Goal: Information Seeking & Learning: Find specific fact

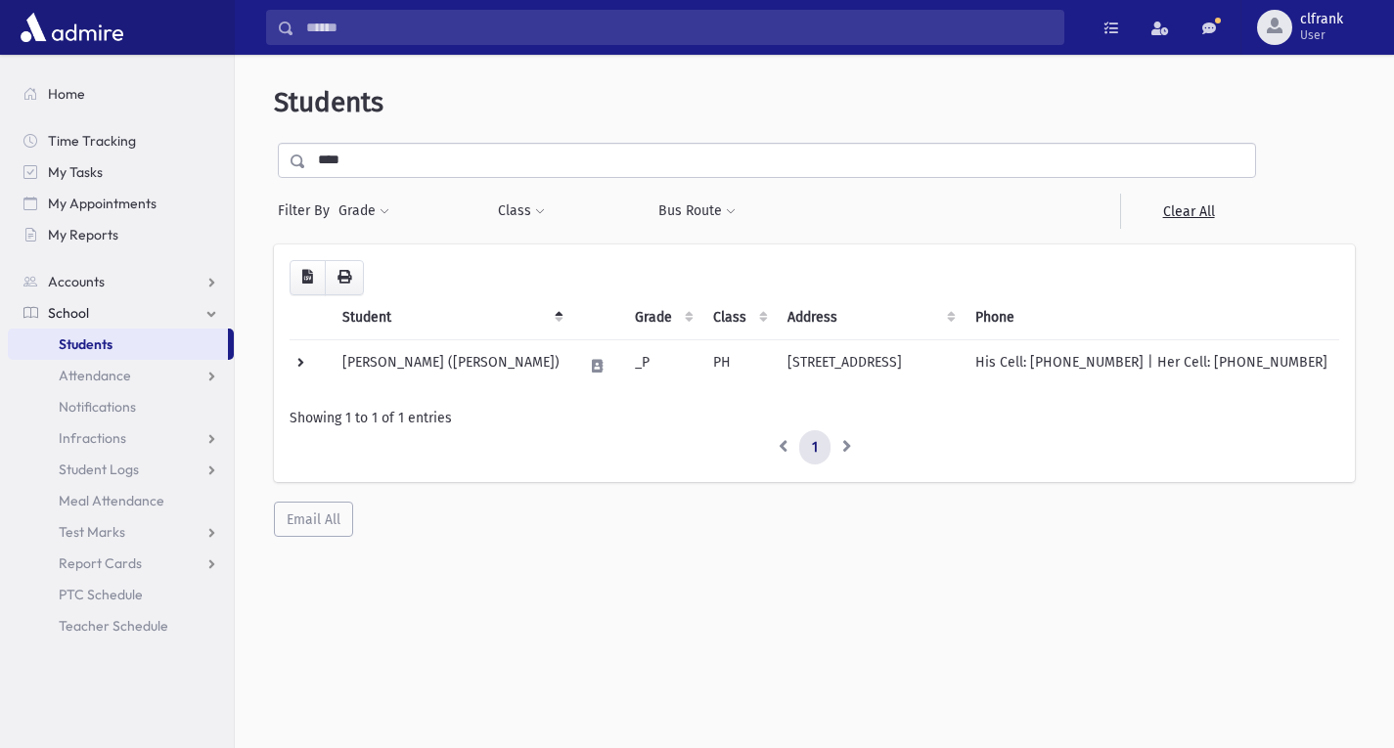
click at [671, 182] on div "**********" at bounding box center [767, 186] width 986 height 86
click at [667, 175] on input "****" at bounding box center [780, 160] width 949 height 35
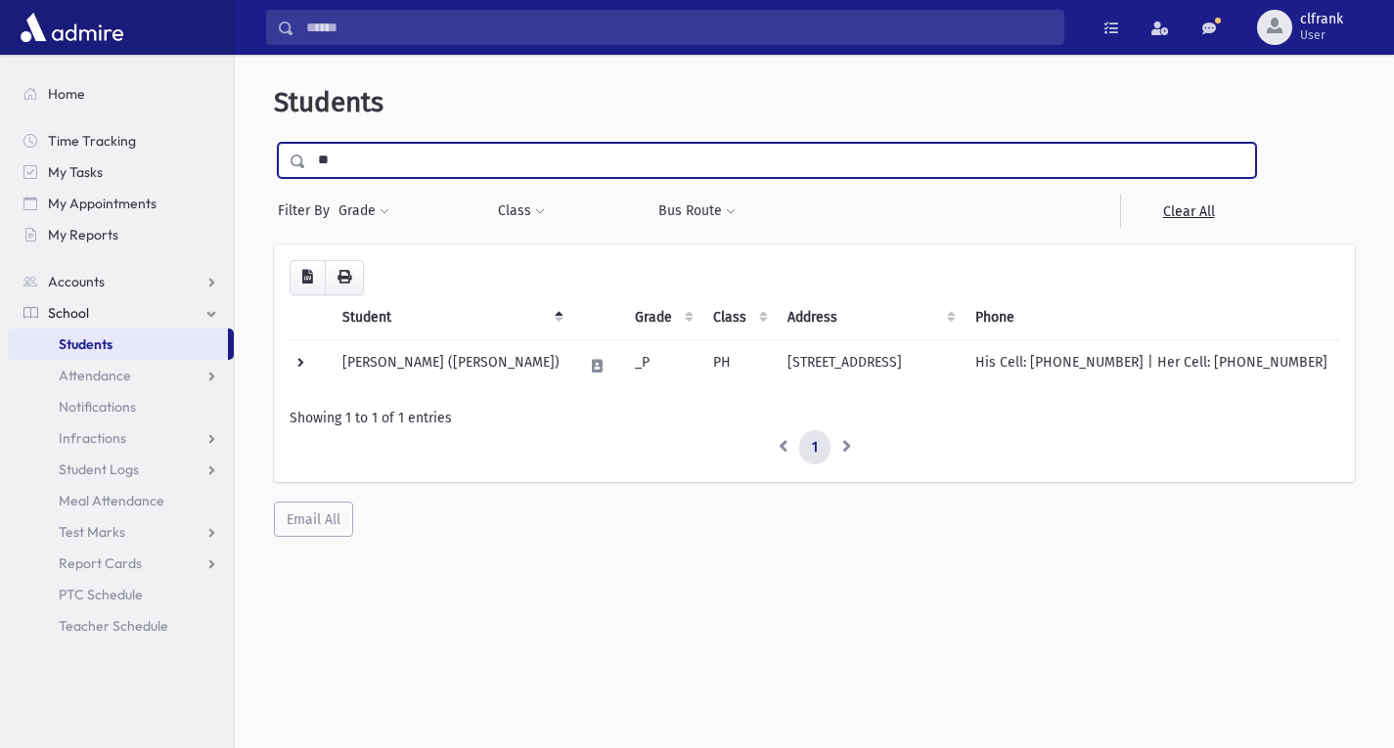
type input "*"
type input "******"
click at [274, 143] on input "submit" at bounding box center [301, 156] width 55 height 26
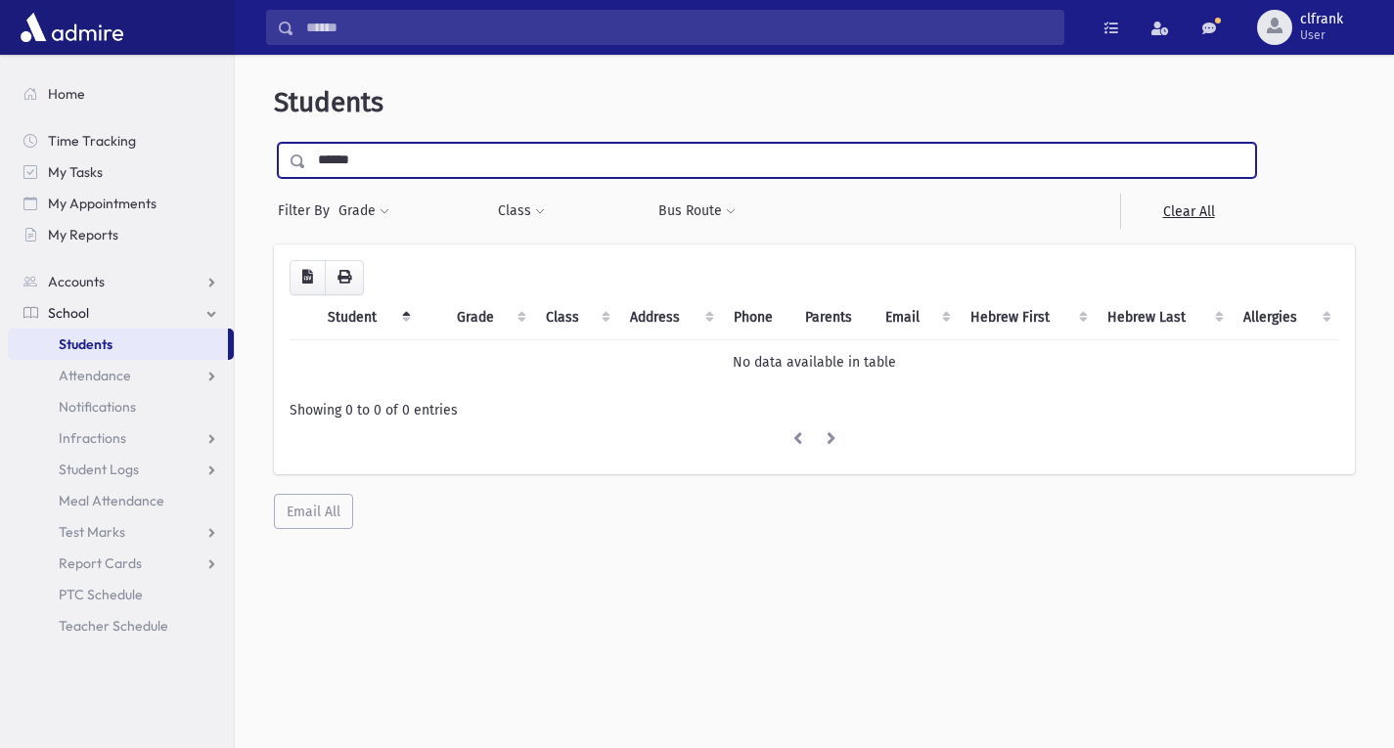
click at [489, 159] on input "******" at bounding box center [780, 160] width 949 height 35
type input "******"
click at [274, 143] on input "submit" at bounding box center [301, 156] width 55 height 26
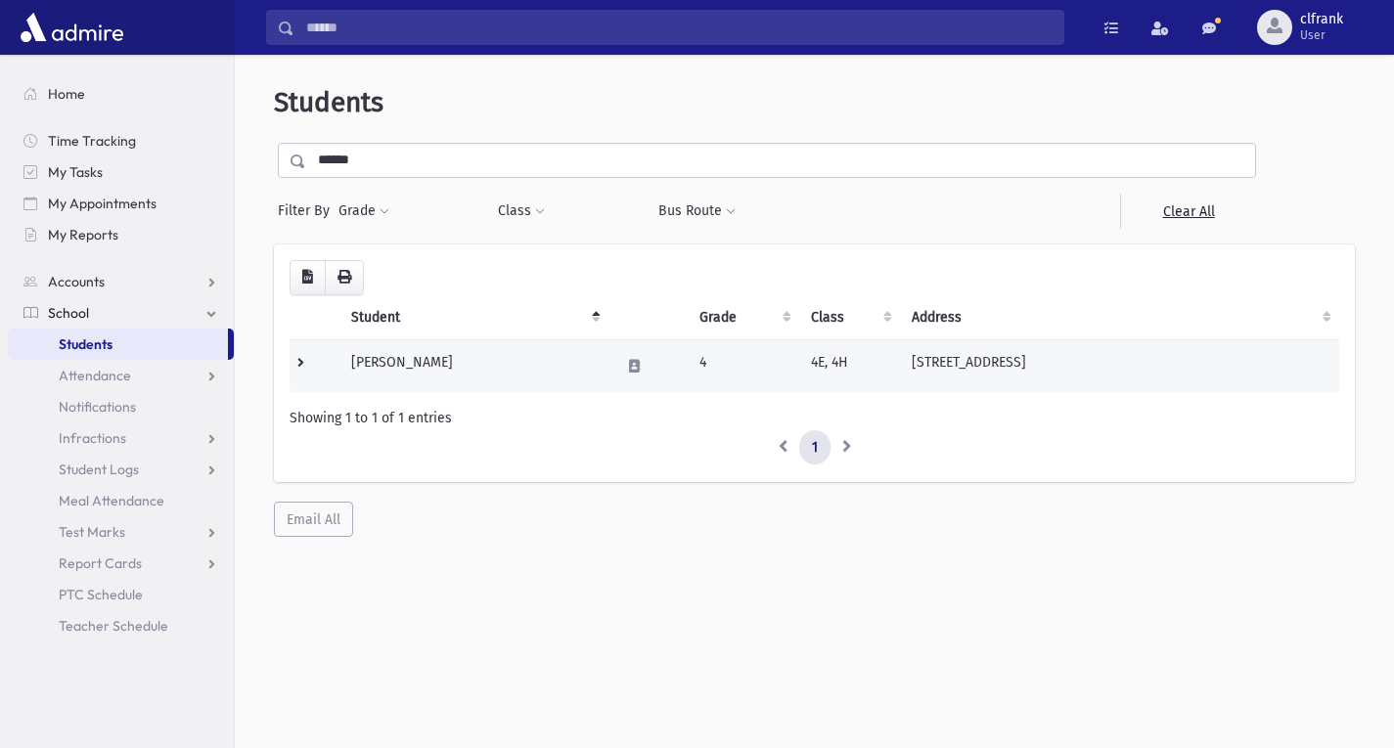
click at [524, 366] on td "Karash, Yaakov Aryeh" at bounding box center [473, 365] width 269 height 53
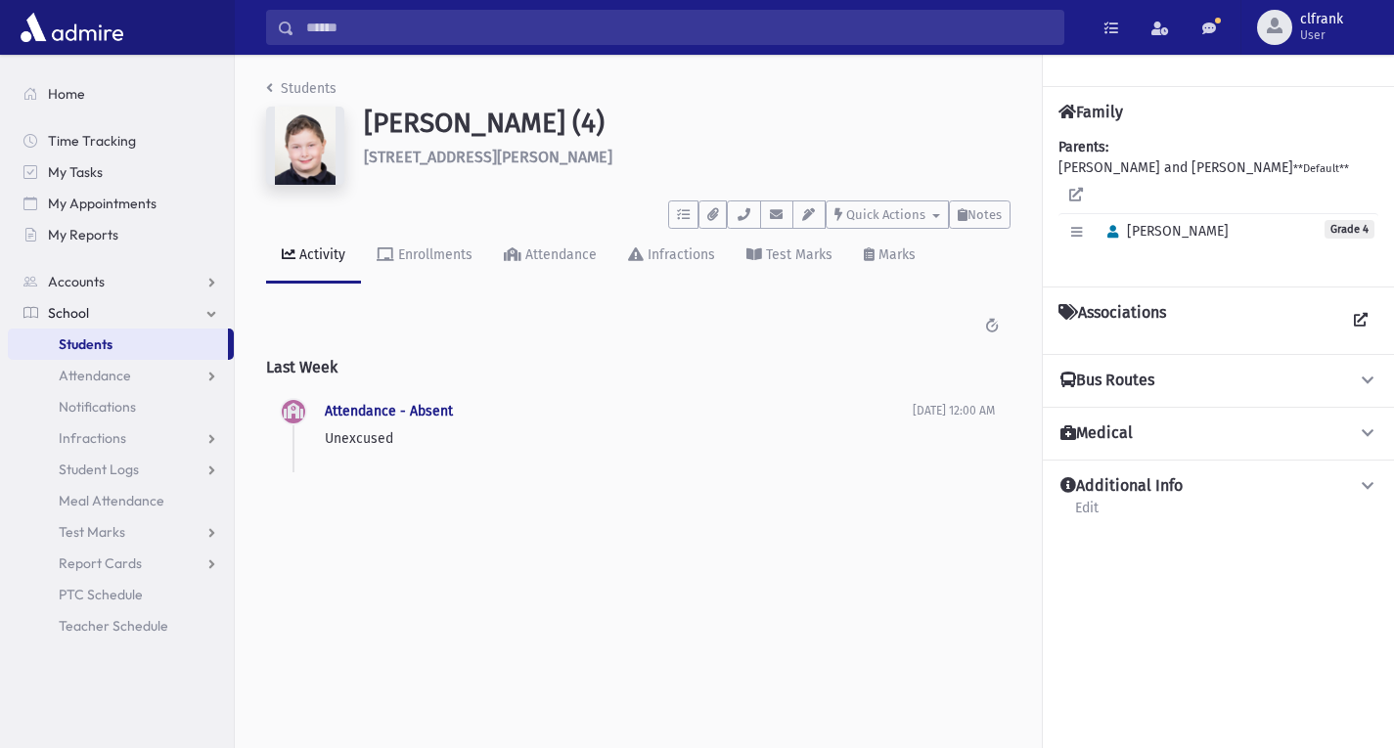
drag, startPoint x: 0, startPoint y: 0, endPoint x: 894, endPoint y: 284, distance: 937.8
click at [523, 367] on h2 "Last Week" at bounding box center [638, 367] width 744 height 50
click at [427, 255] on div "Enrollments" at bounding box center [433, 254] width 78 height 17
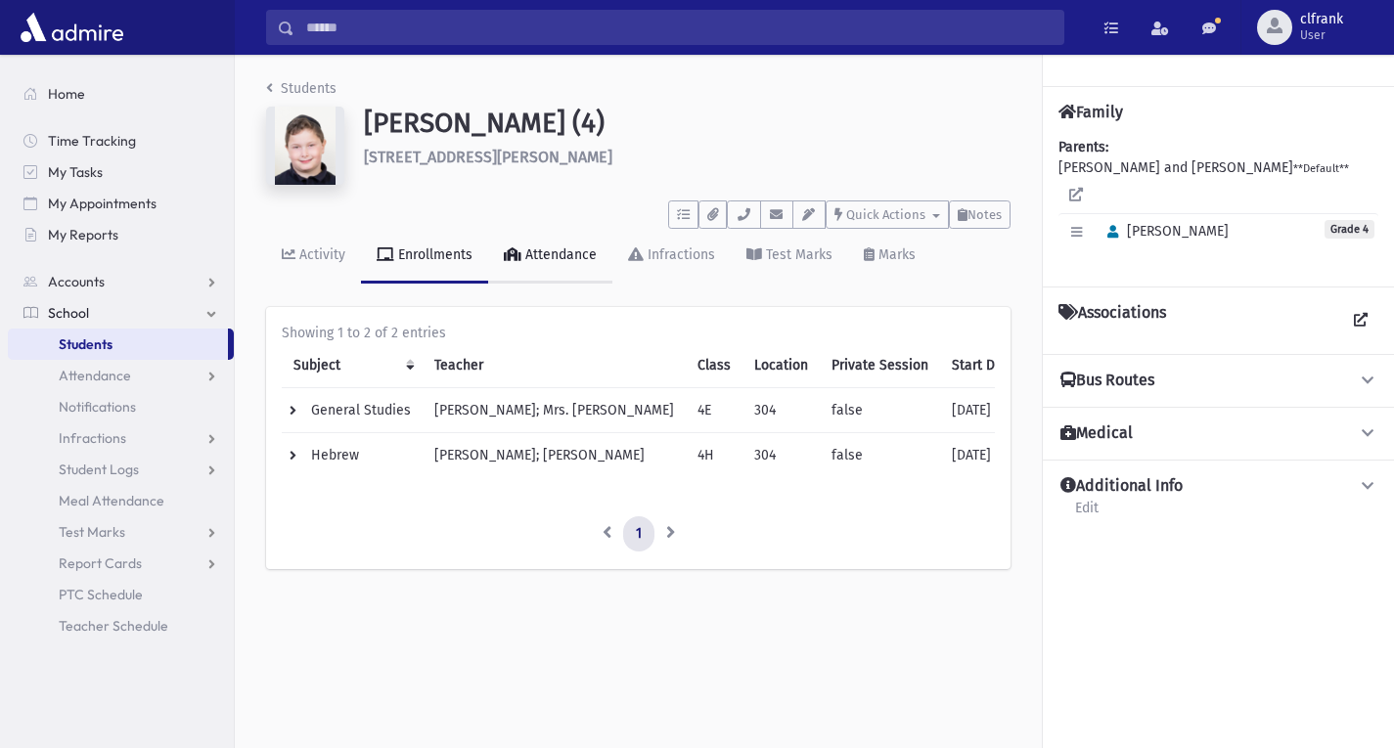
click at [565, 256] on div "Attendance" at bounding box center [558, 254] width 75 height 17
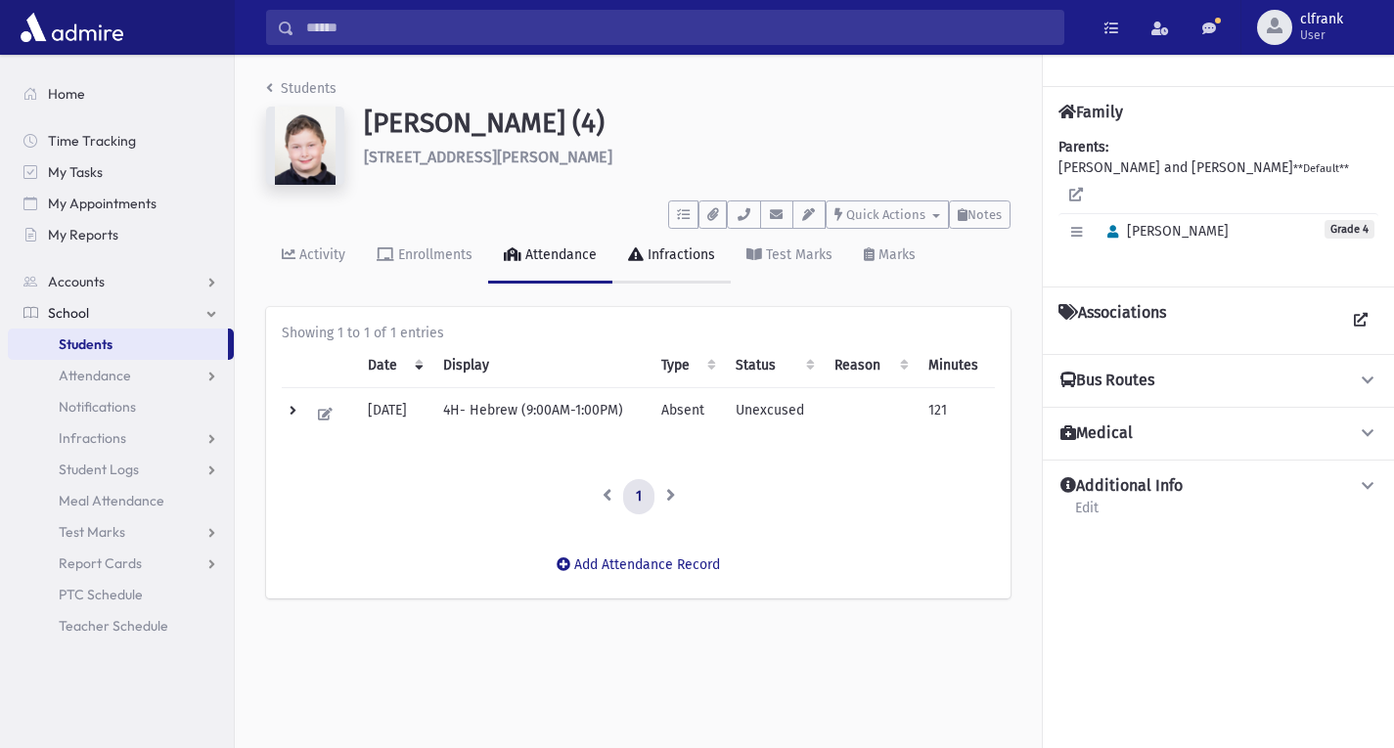
click at [679, 262] on div "Infractions" at bounding box center [679, 254] width 71 height 17
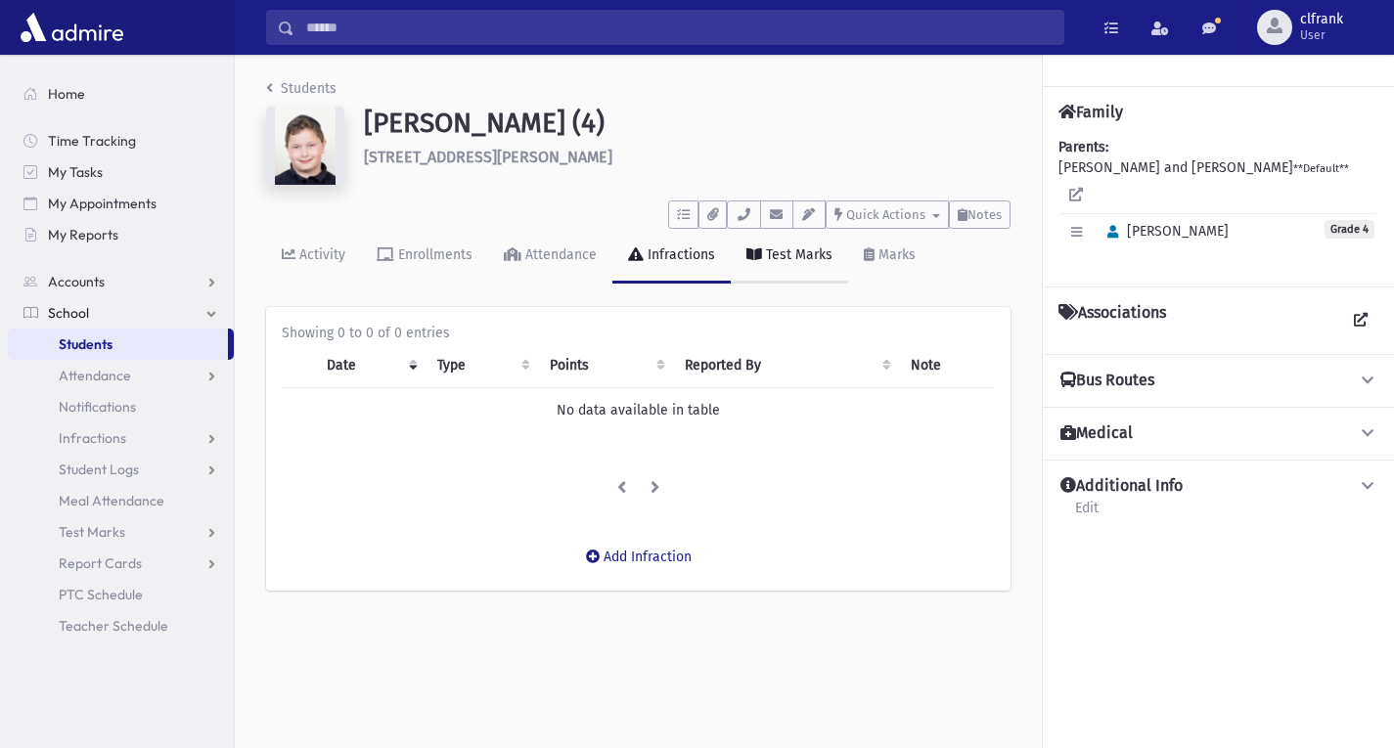
click at [813, 262] on div "Test Marks" at bounding box center [797, 254] width 70 height 17
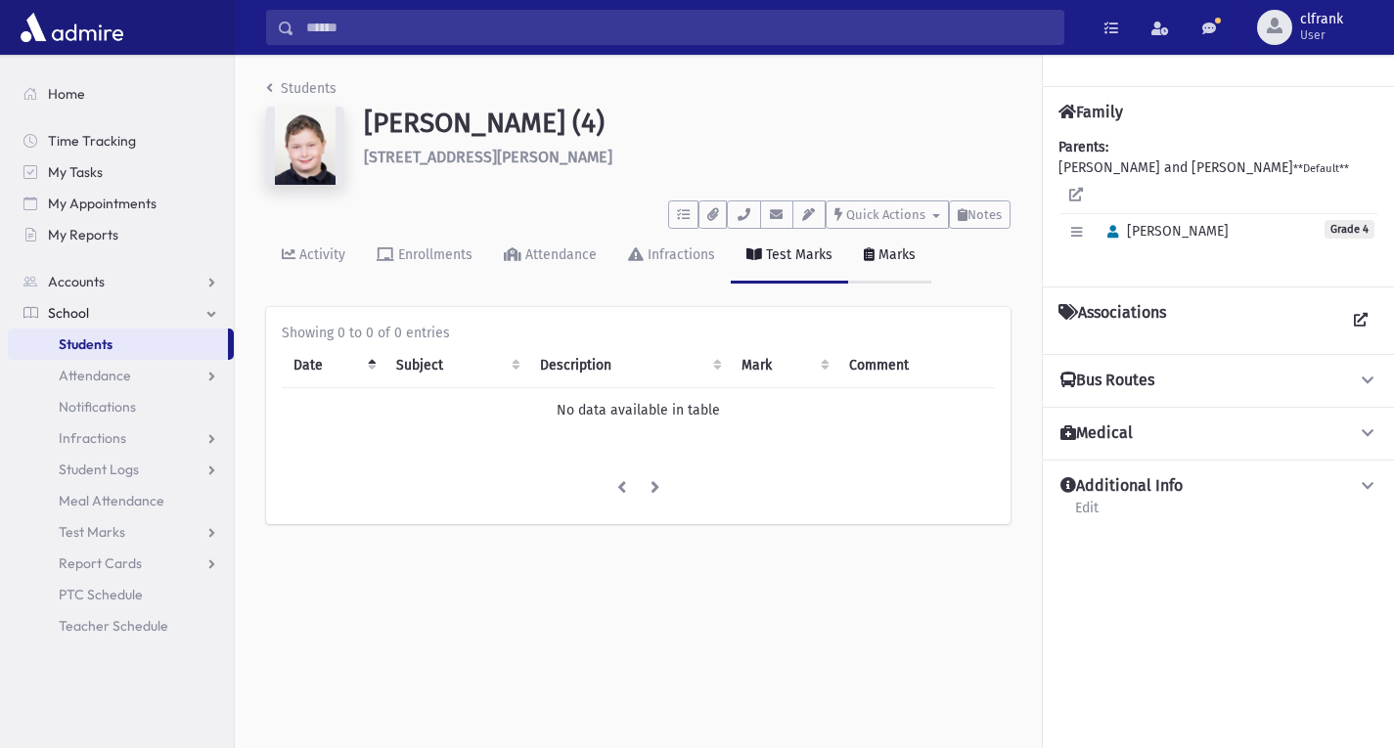
click at [898, 263] on link "Marks" at bounding box center [889, 256] width 83 height 55
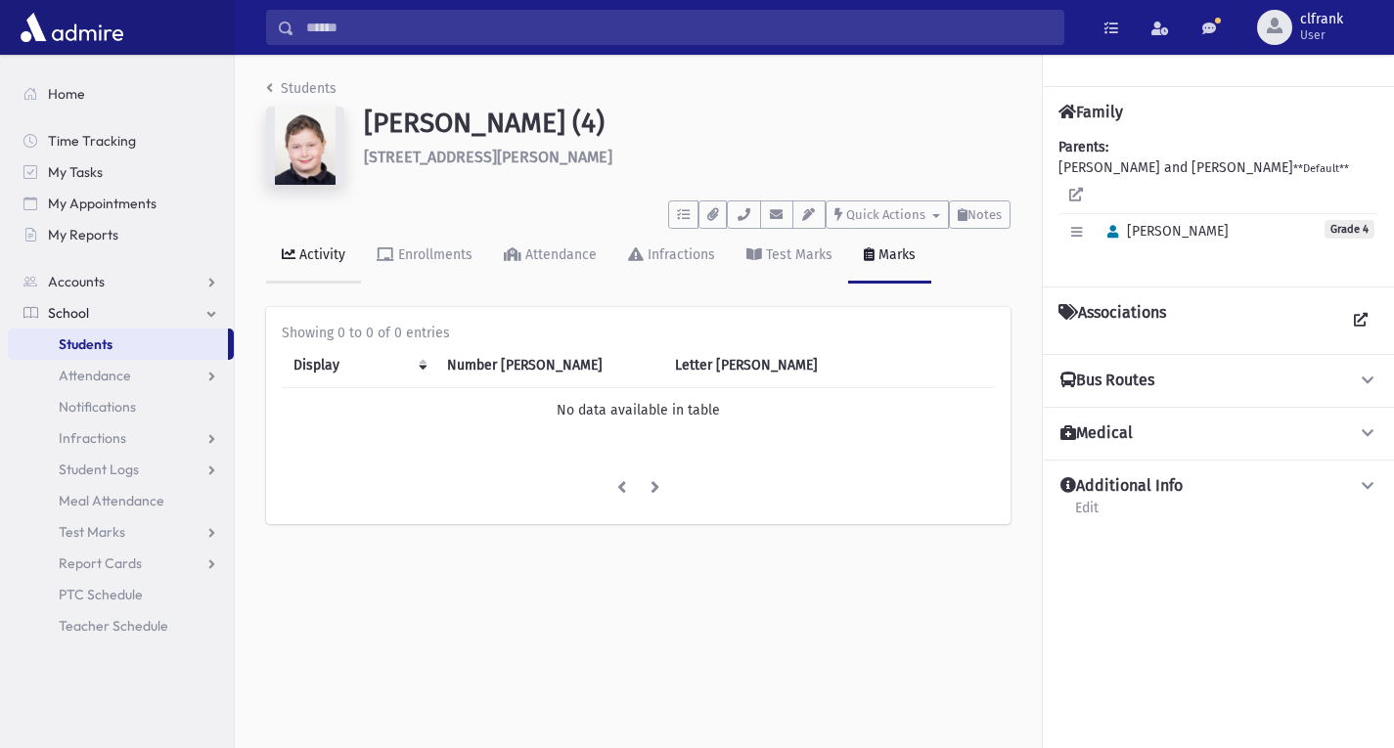
click at [338, 253] on div "Activity" at bounding box center [320, 254] width 50 height 17
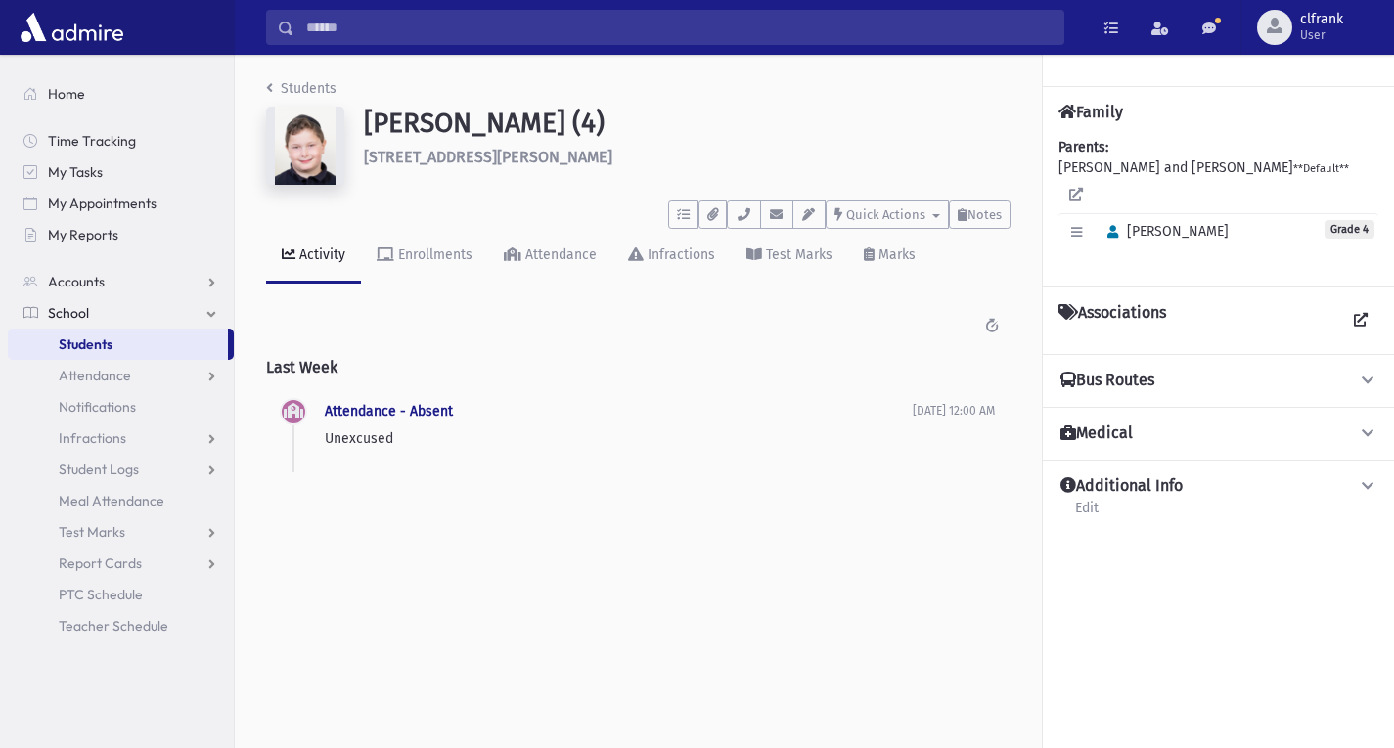
click at [134, 307] on link "School" at bounding box center [121, 312] width 226 height 31
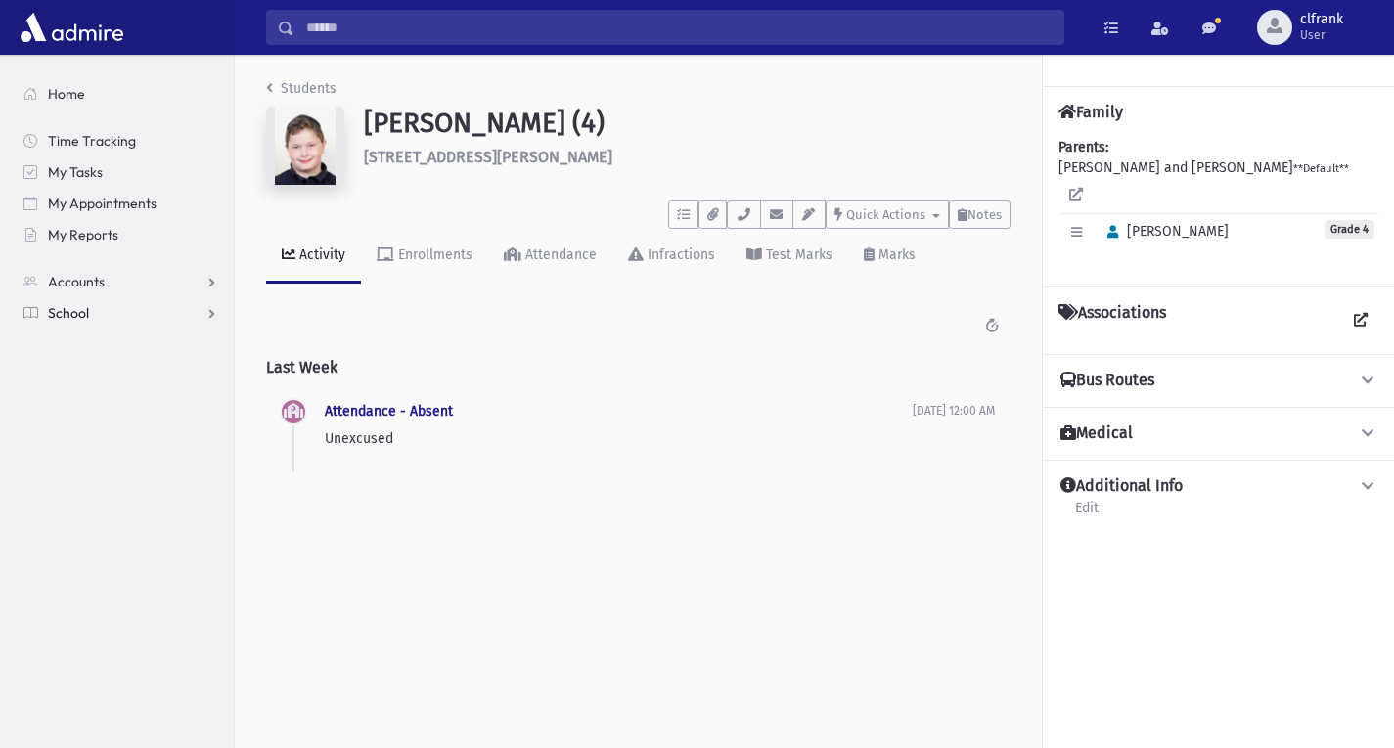
click at [137, 310] on link "School" at bounding box center [121, 312] width 226 height 31
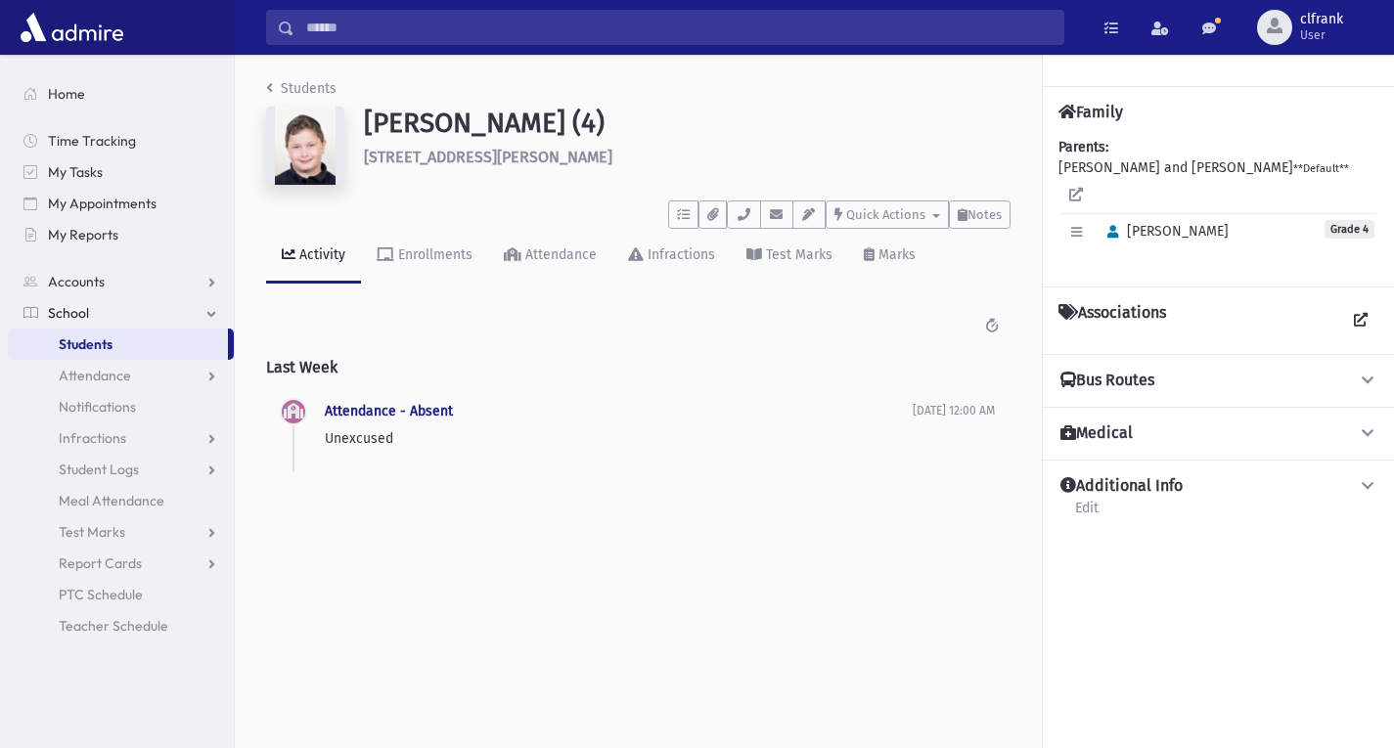
click at [91, 312] on link "School" at bounding box center [121, 312] width 226 height 31
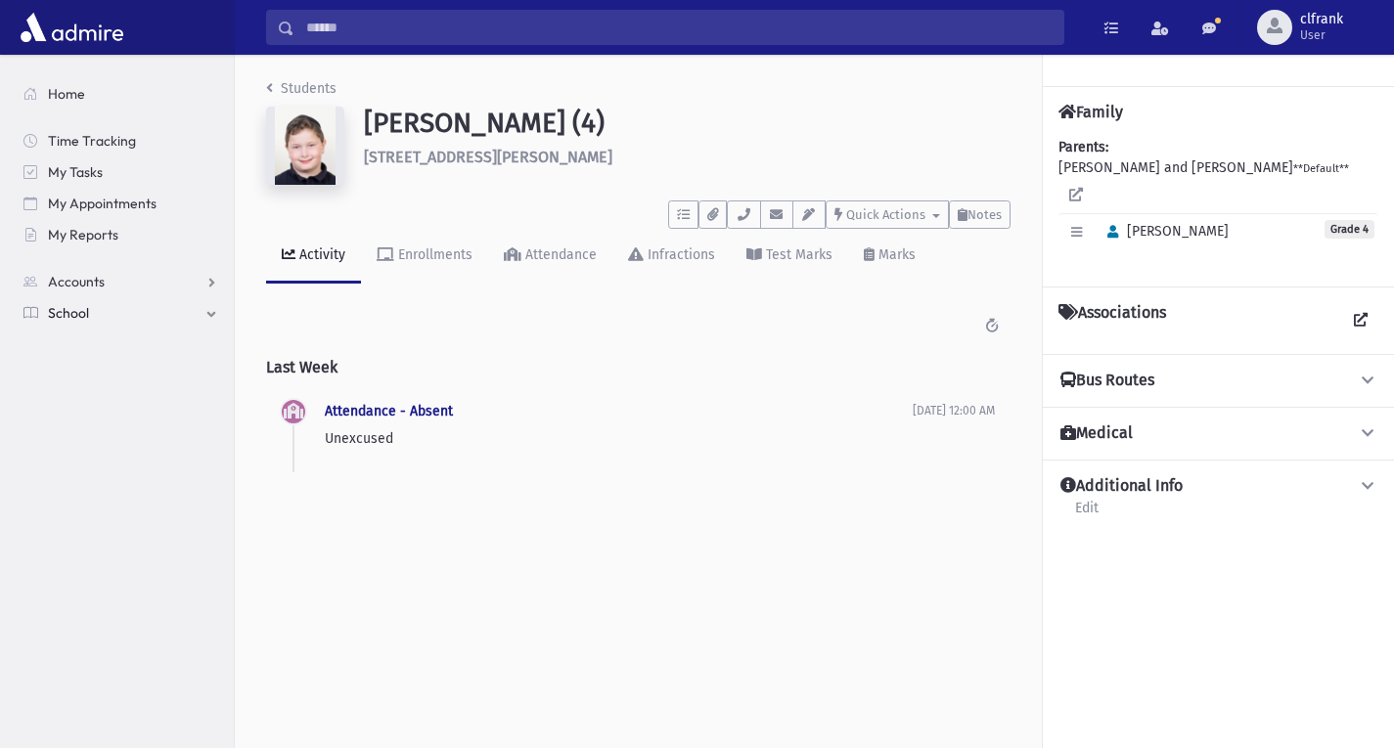
click at [91, 312] on link "School" at bounding box center [121, 312] width 226 height 31
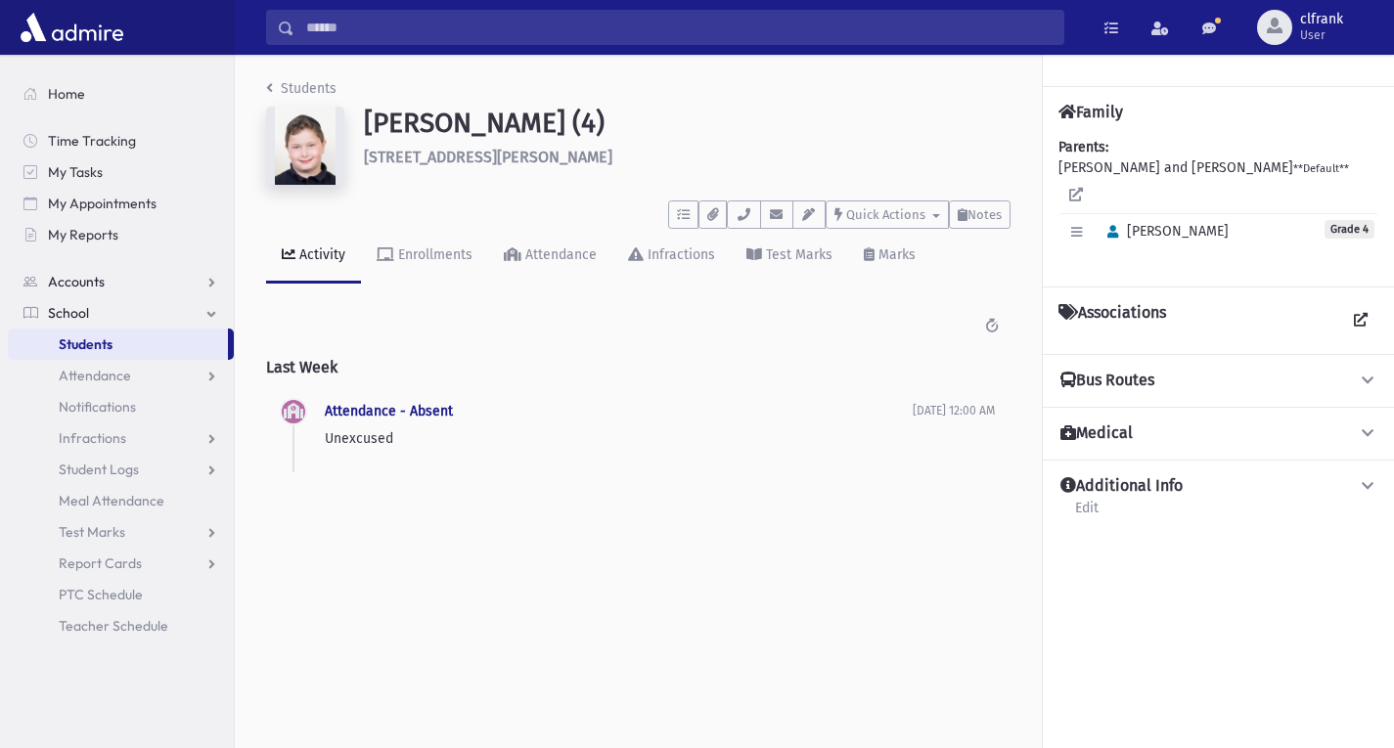
click at [132, 282] on link "Accounts" at bounding box center [121, 281] width 226 height 31
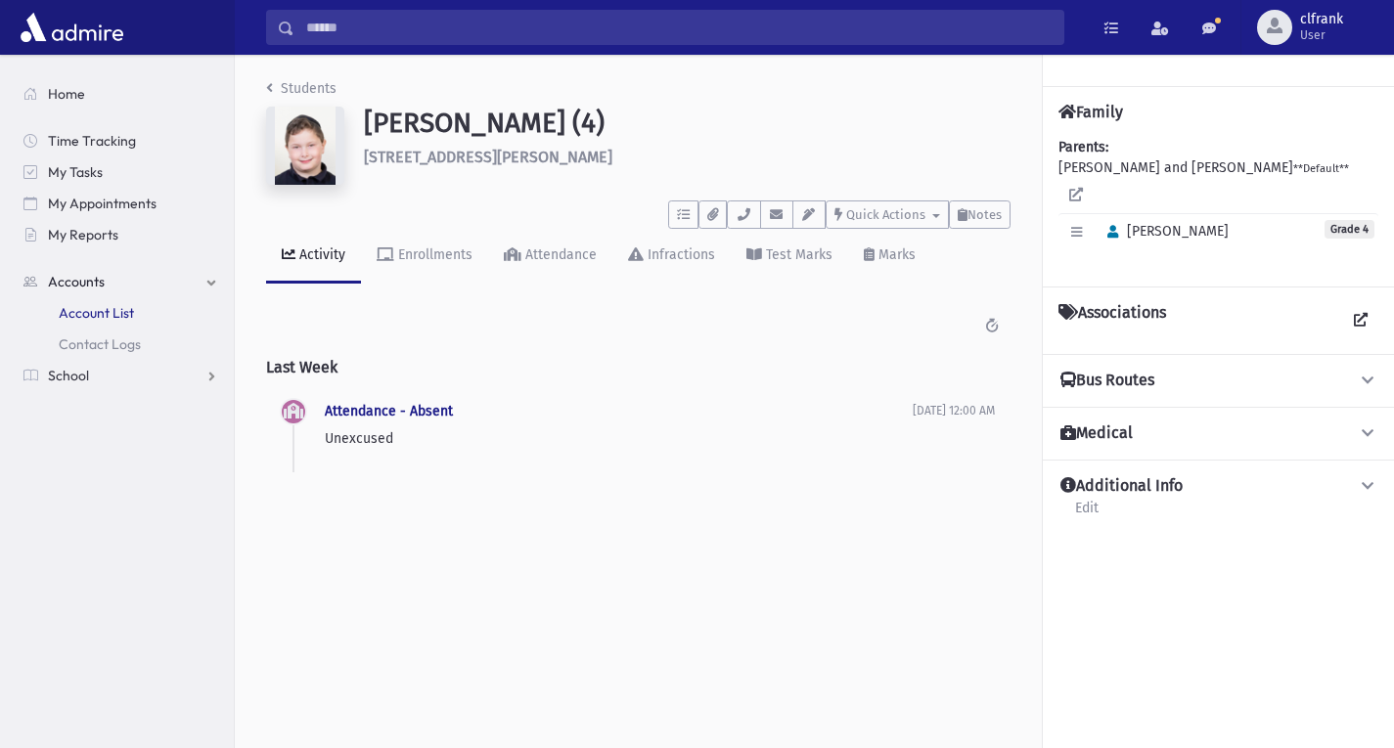
click at [121, 313] on span "Account List" at bounding box center [96, 313] width 75 height 18
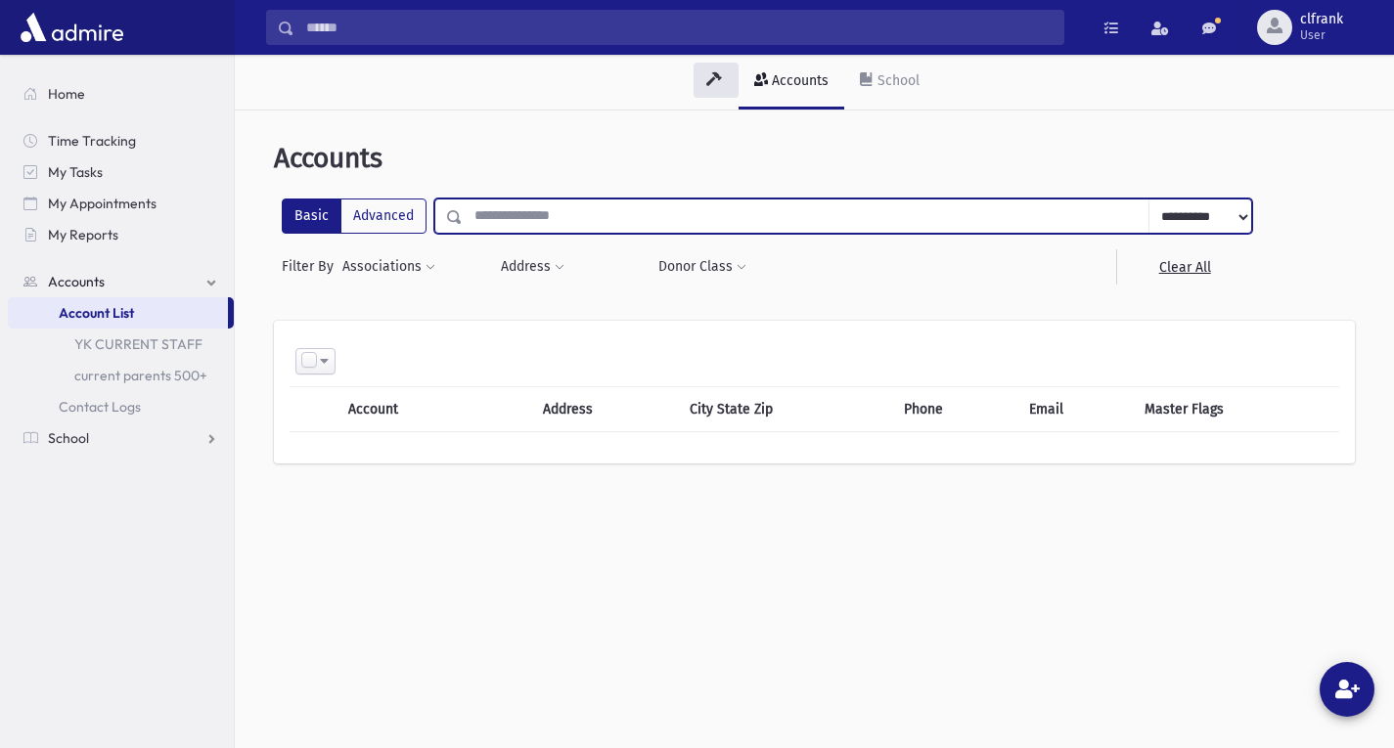
click at [623, 221] on input "text" at bounding box center [806, 216] width 687 height 35
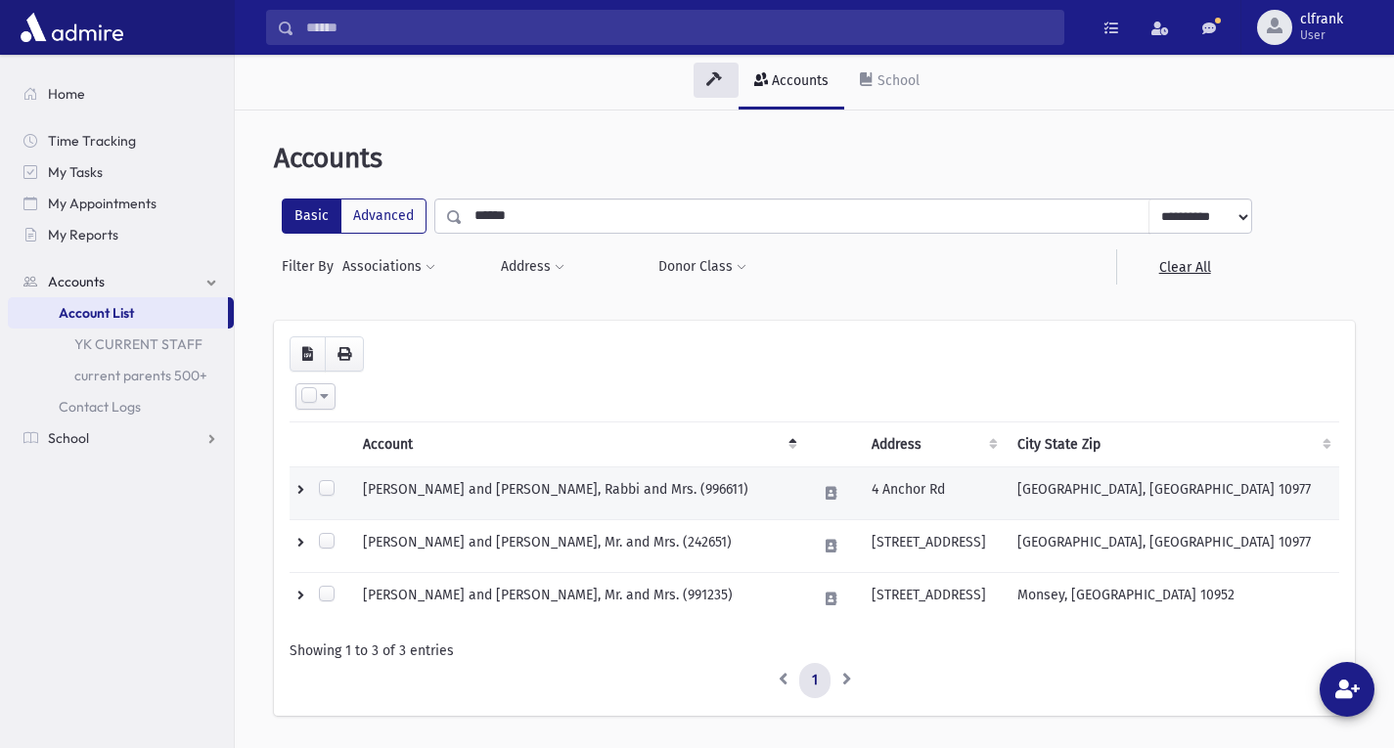
click at [727, 504] on td "[PERSON_NAME] and [PERSON_NAME], Rabbi and Mrs. (996611)" at bounding box center [578, 493] width 454 height 53
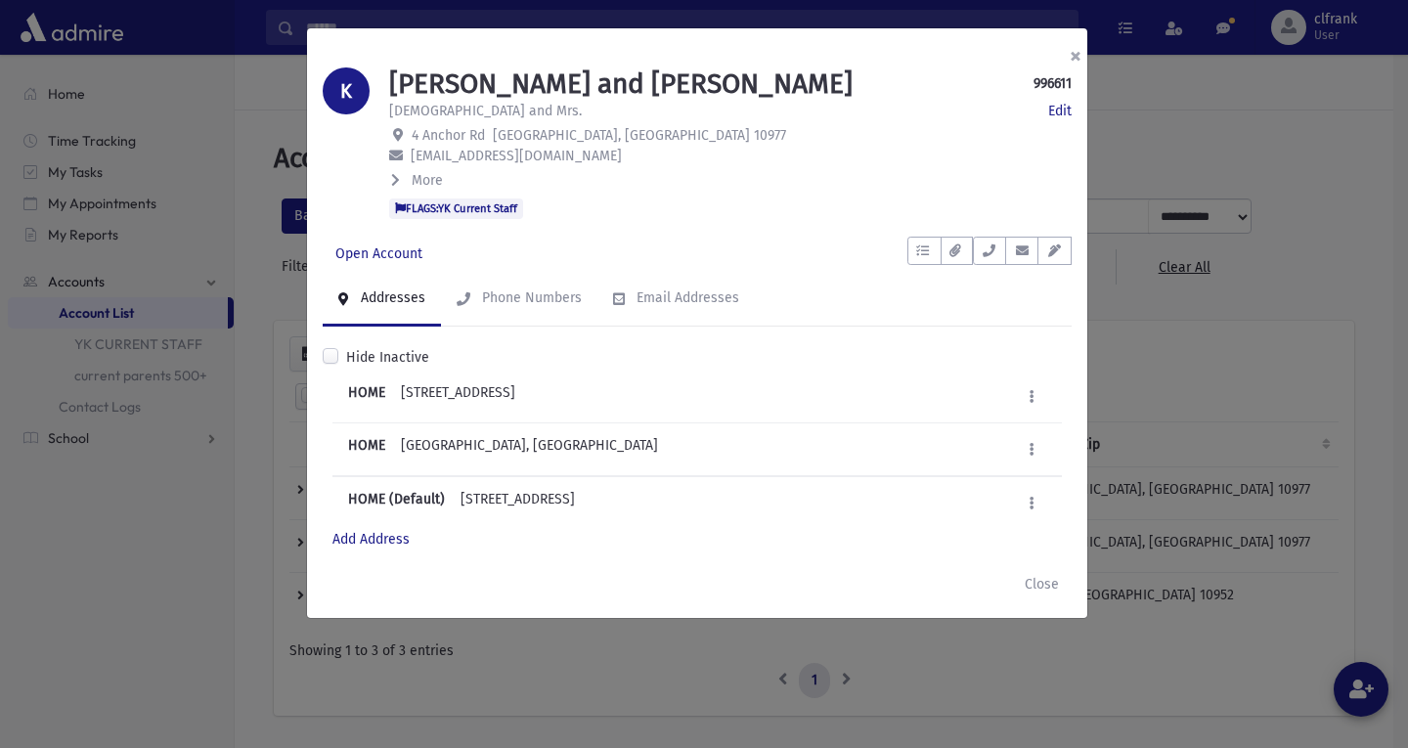
click at [1074, 50] on button "×" at bounding box center [1075, 55] width 43 height 55
